Goal: Task Accomplishment & Management: Use online tool/utility

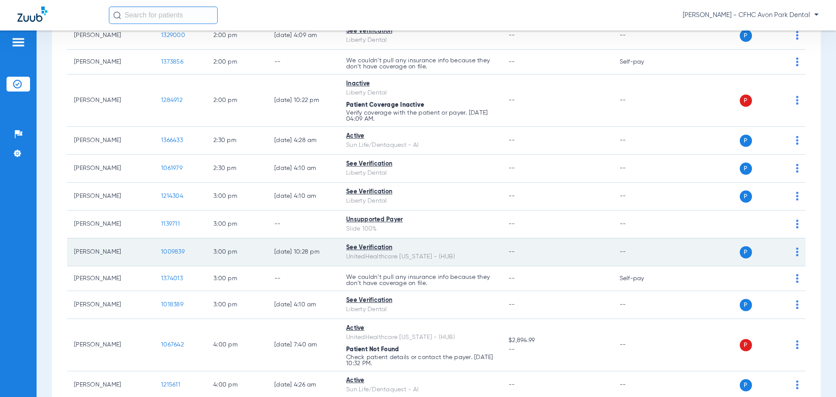
scroll to position [1045, 0]
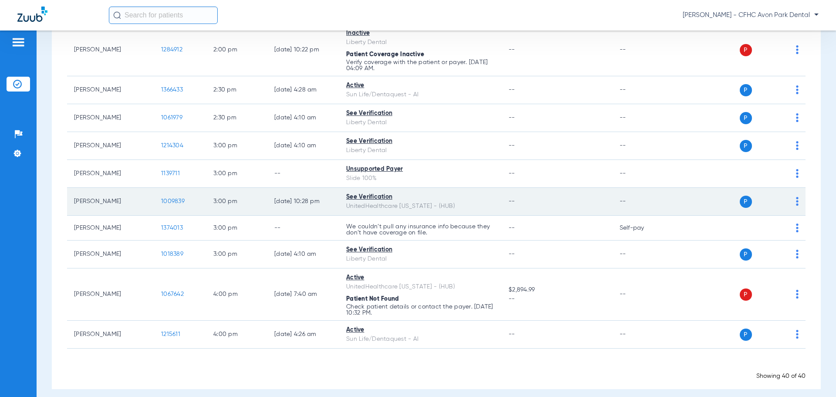
click at [170, 203] on span "1009839" at bounding box center [173, 201] width 24 height 6
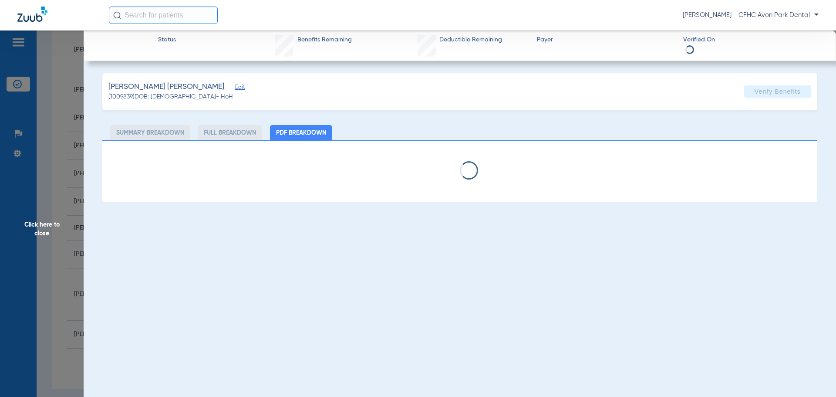
click at [235, 86] on span "Edit" at bounding box center [239, 88] width 8 height 8
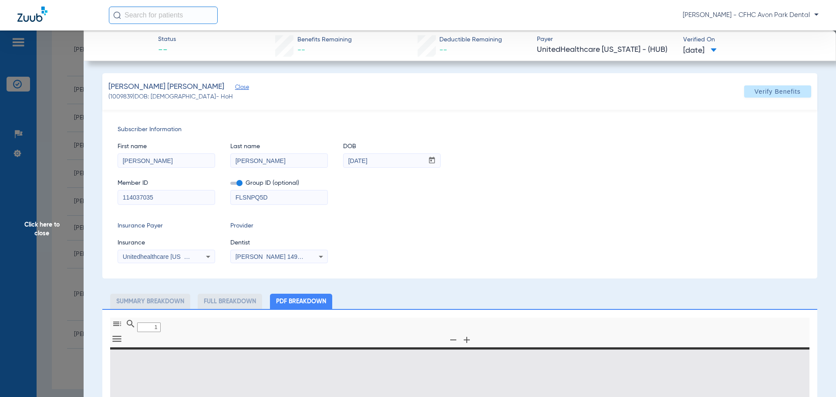
type input "0"
select select "page-width"
click at [154, 195] on input "114037035" at bounding box center [166, 197] width 97 height 14
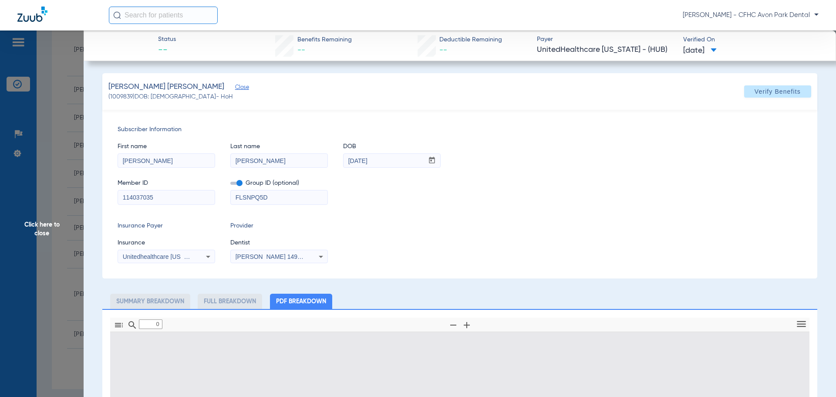
click at [154, 195] on input "114037035" at bounding box center [166, 197] width 97 height 14
type input "1"
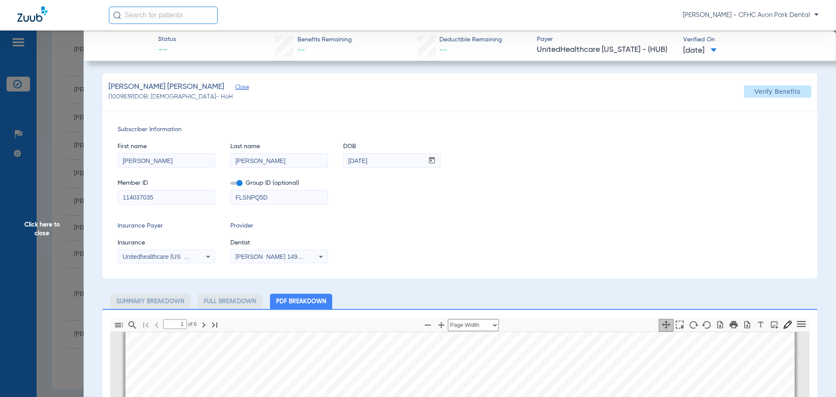
scroll to position [179, 0]
click at [715, 322] on icon "button" at bounding box center [720, 324] width 10 height 9
click at [743, 325] on icon "button" at bounding box center [747, 324] width 9 height 9
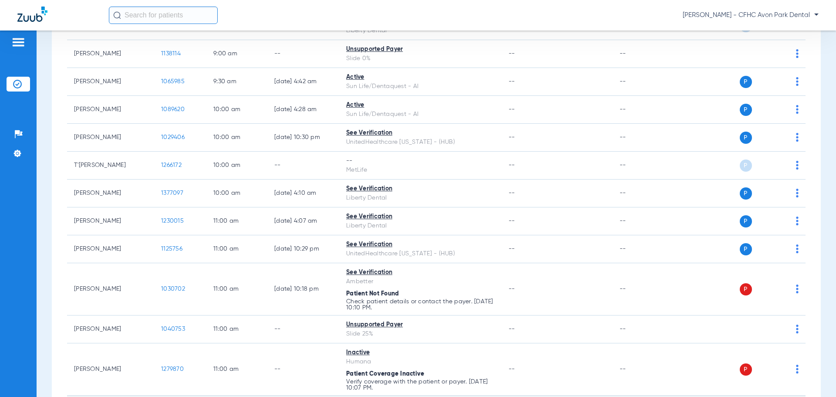
scroll to position [479, 0]
